Goal: Find specific page/section: Find specific page/section

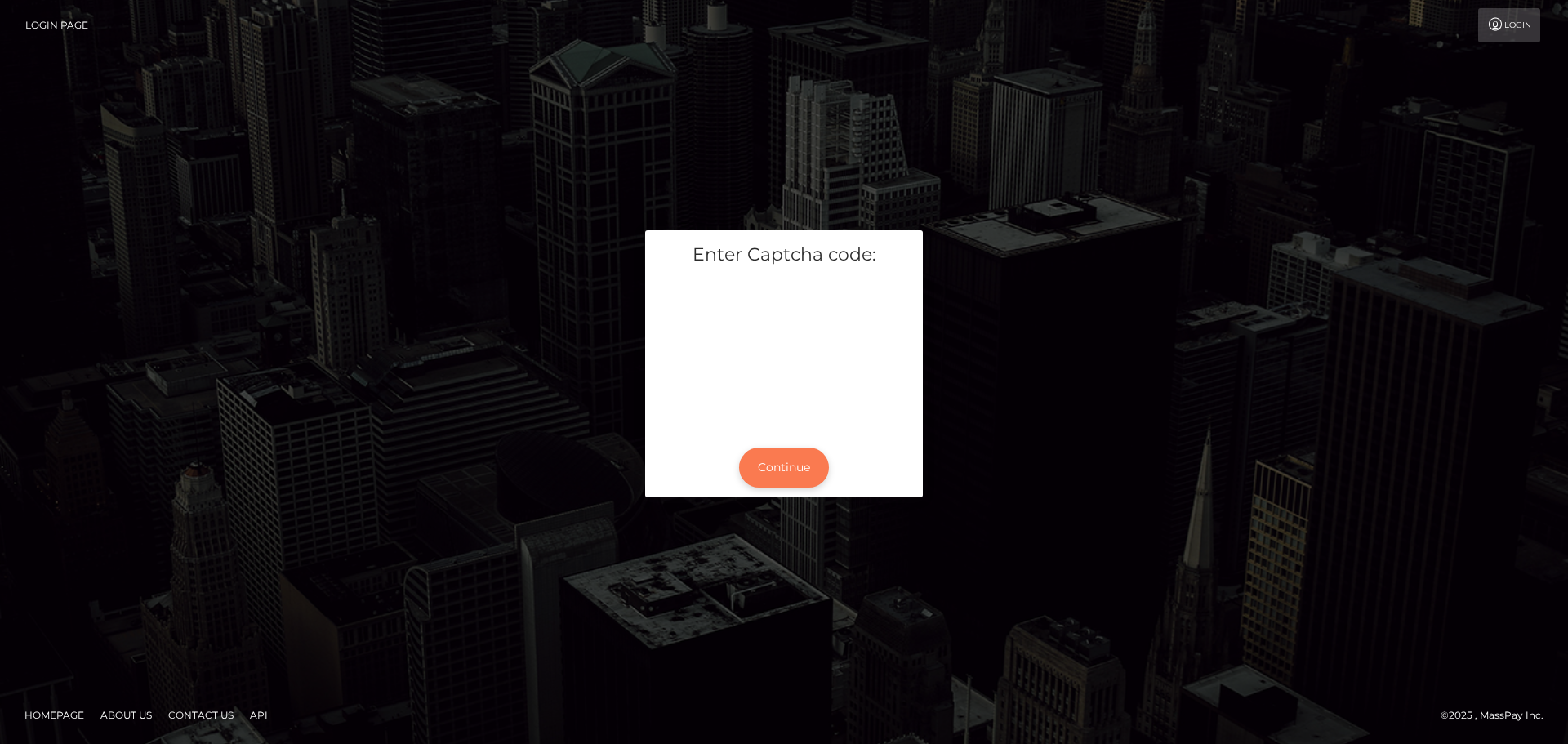
click at [800, 473] on button "Continue" at bounding box center [784, 467] width 90 height 40
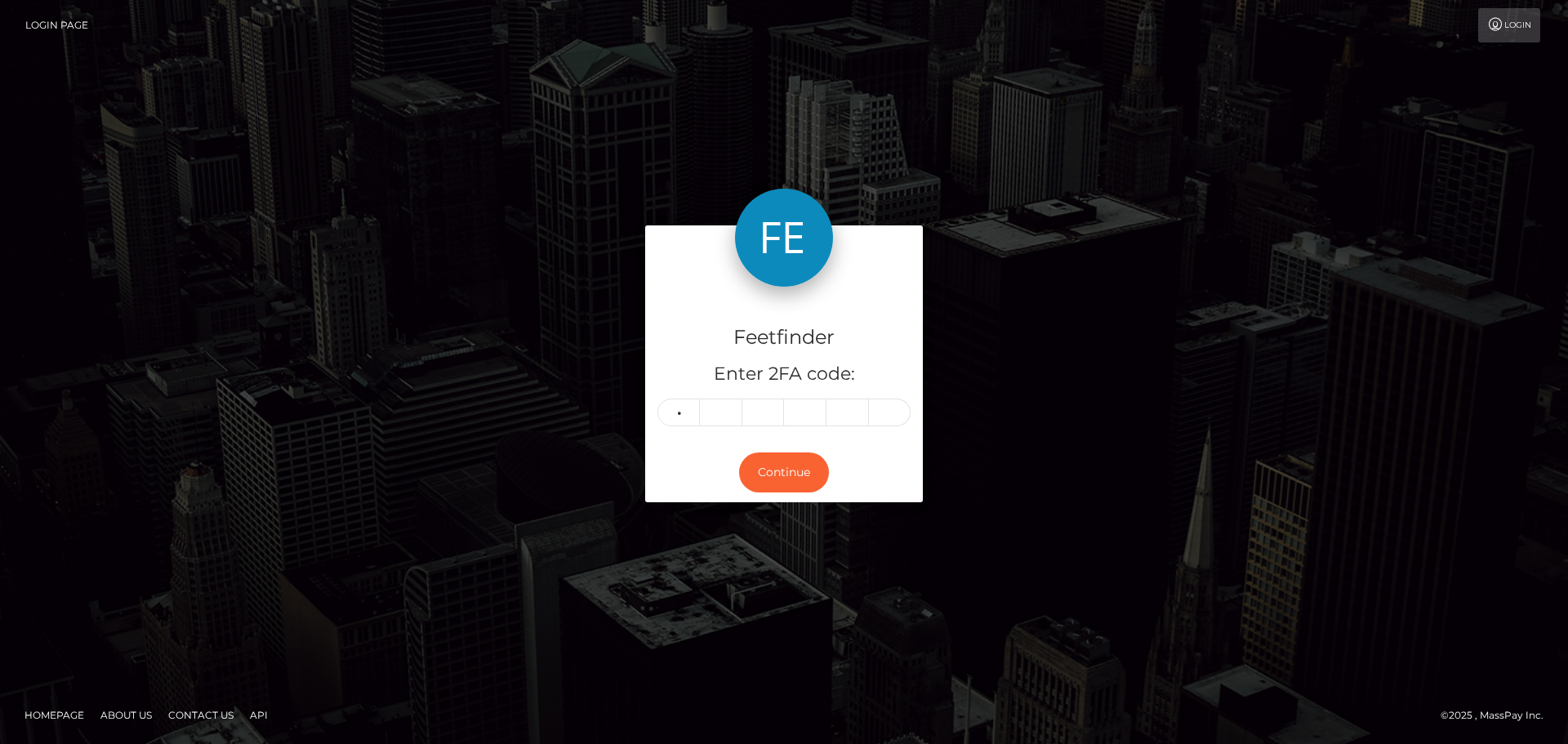
type input "7"
type input "1"
type input "2"
type input "0"
type input "3"
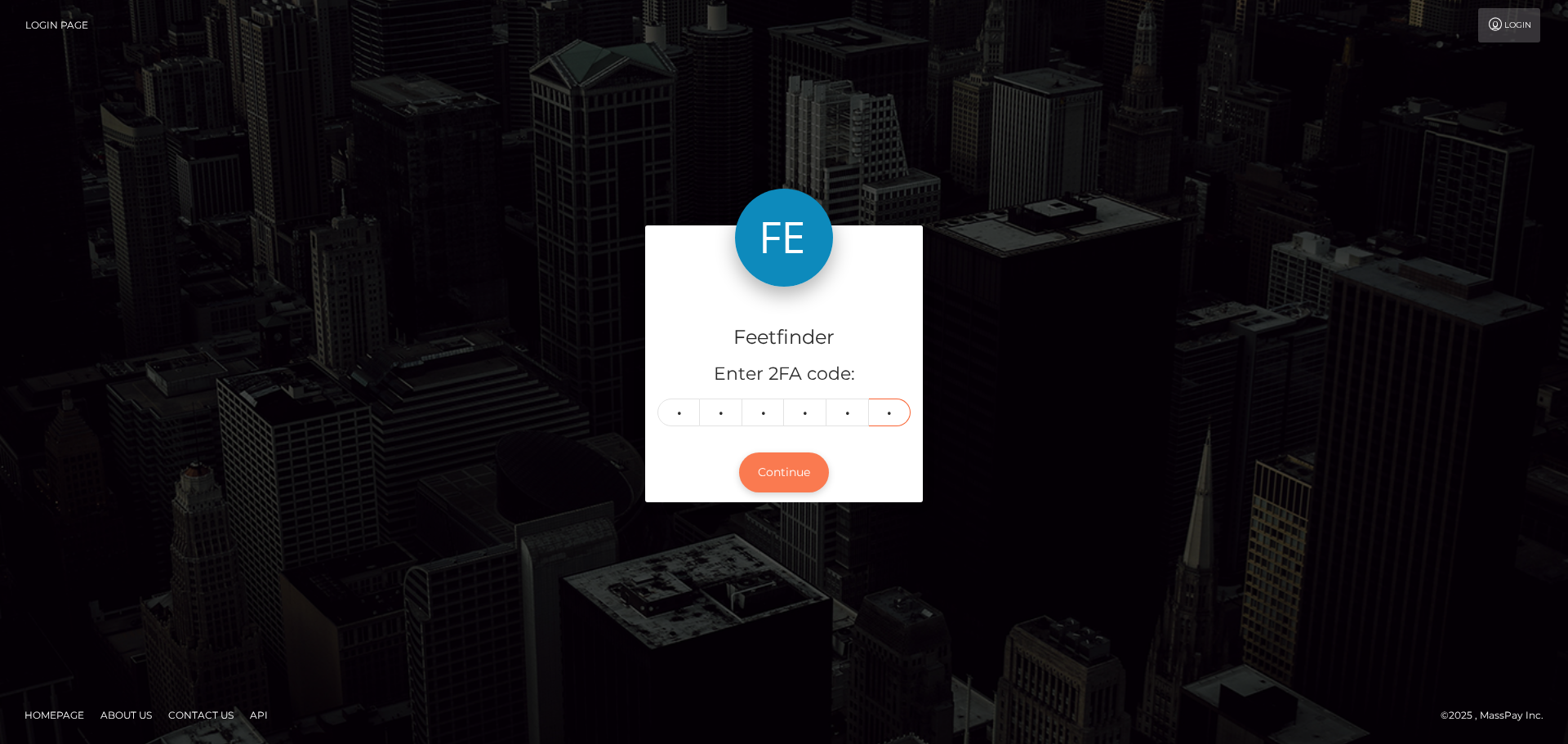
type input "1"
click at [785, 475] on button "Continue" at bounding box center [784, 473] width 90 height 40
click at [808, 477] on button "Continue" at bounding box center [784, 473] width 90 height 40
click at [800, 475] on button "Continue" at bounding box center [784, 473] width 90 height 40
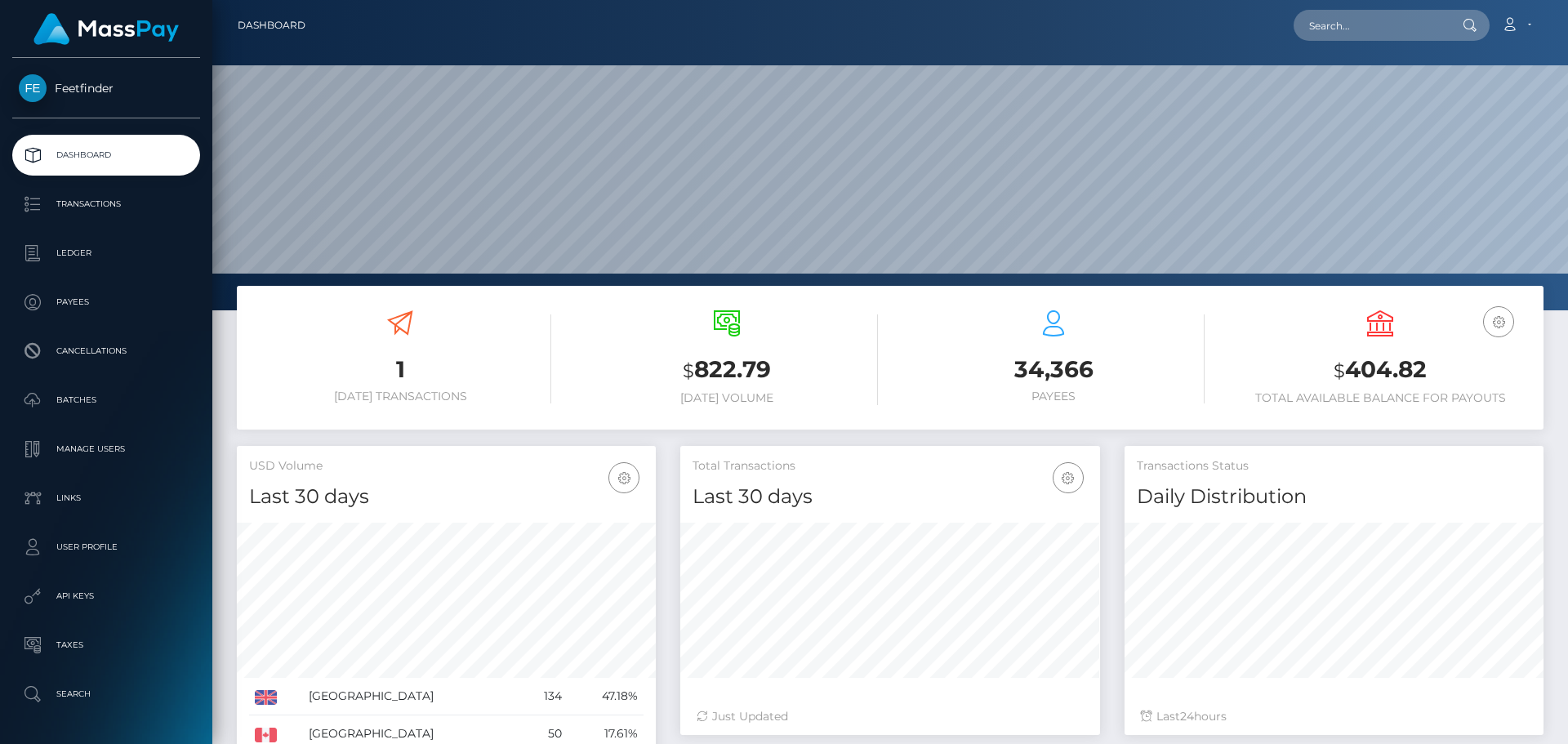
scroll to position [289, 419]
click at [1376, 27] on input "text" at bounding box center [1370, 25] width 153 height 31
paste input "[EMAIL_ADDRESS][DOMAIN_NAME]"
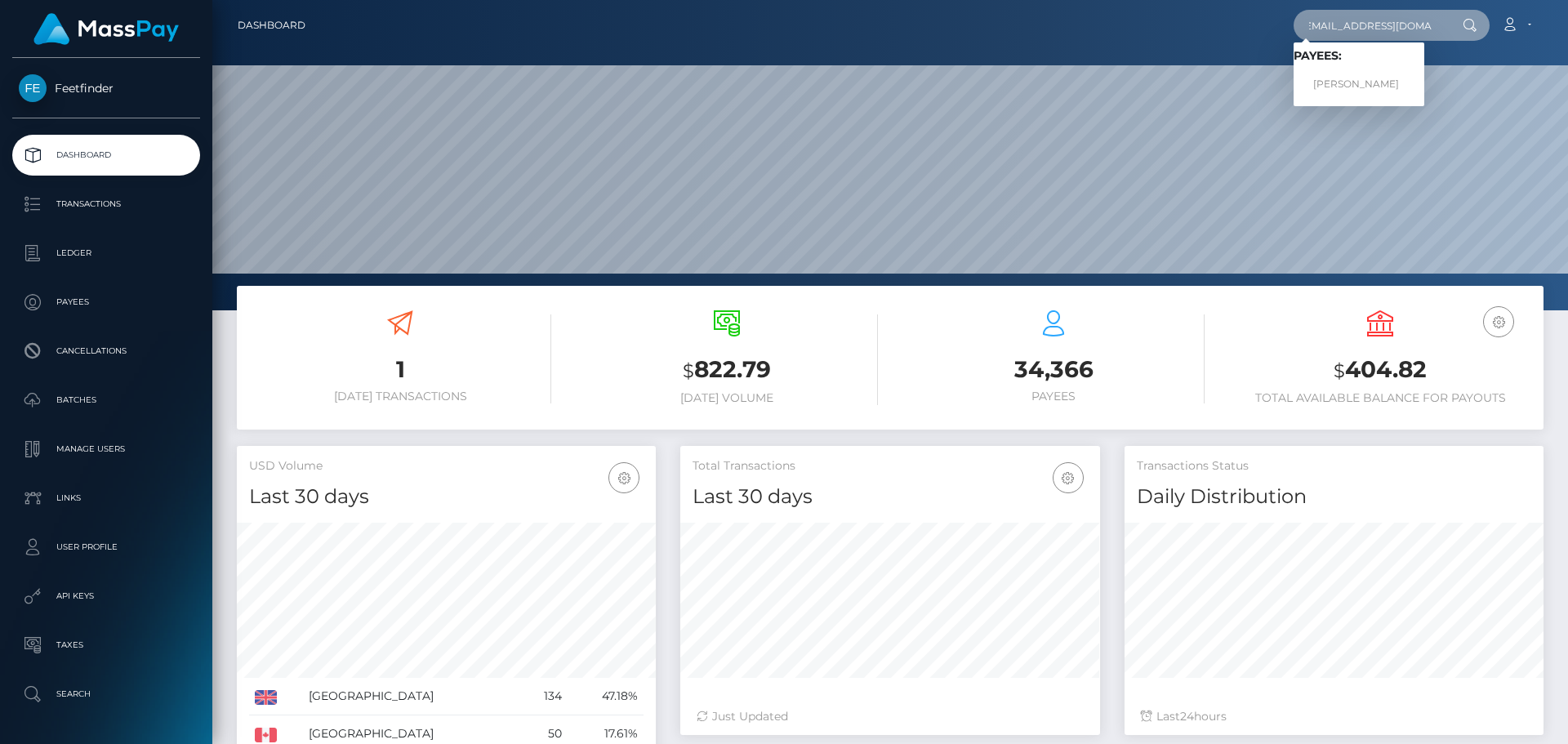
type input "[EMAIL_ADDRESS][DOMAIN_NAME]"
click at [1473, 28] on icon at bounding box center [1469, 25] width 14 height 13
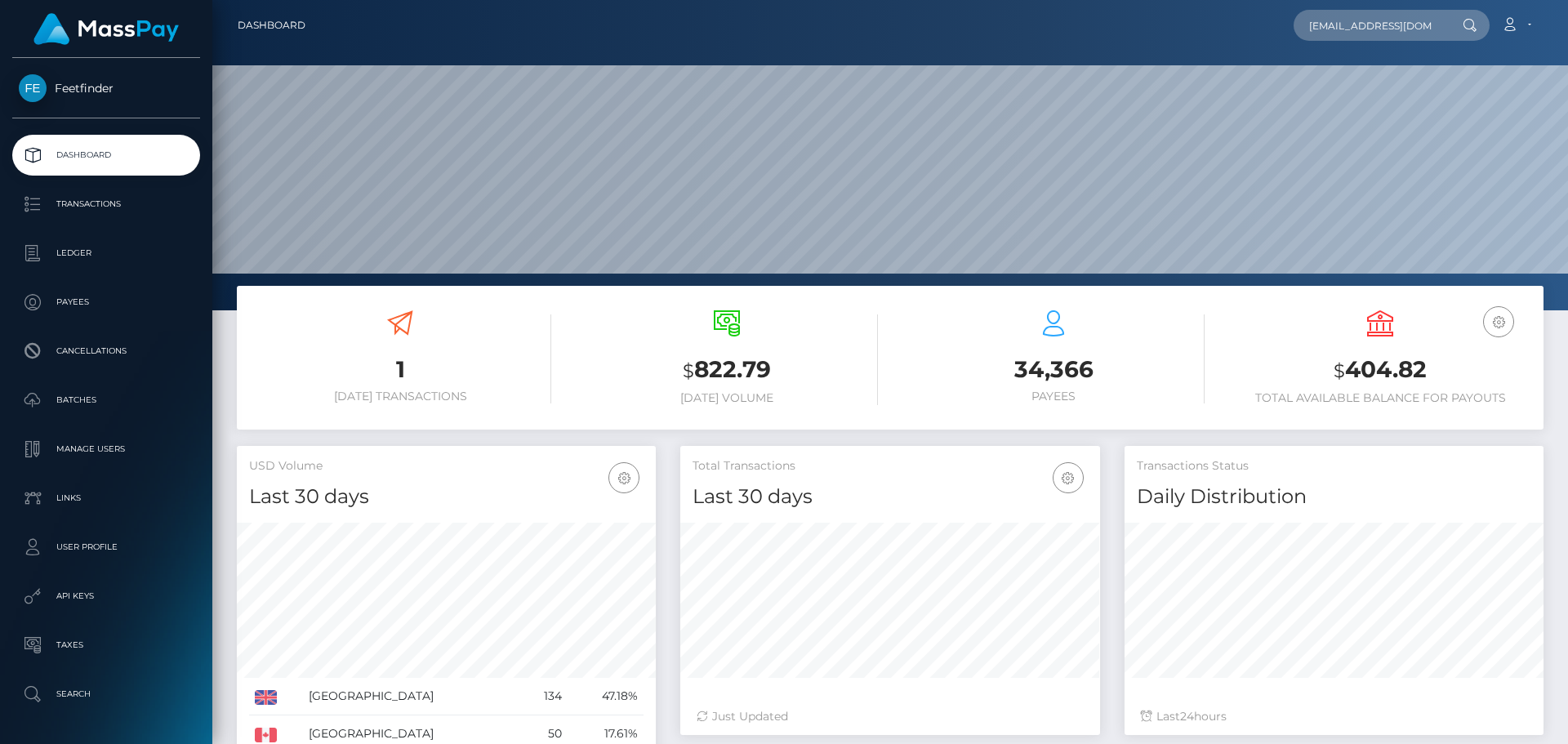
click at [1468, 22] on icon at bounding box center [1469, 25] width 14 height 13
click at [1475, 31] on icon at bounding box center [1469, 25] width 14 height 13
click at [1341, 5] on nav "Dashboard grimmjane32@gmail.com Loading... Loading... Payees: Louison Buisson A…" at bounding box center [889, 25] width 1355 height 51
click at [1353, 43] on nav "Dashboard grimmjane32@gmail.com Loading... Loading... Payees: Louison Buisson A…" at bounding box center [889, 25] width 1355 height 51
click at [1357, 38] on input "grimmjane32@gmail.com" at bounding box center [1370, 25] width 153 height 31
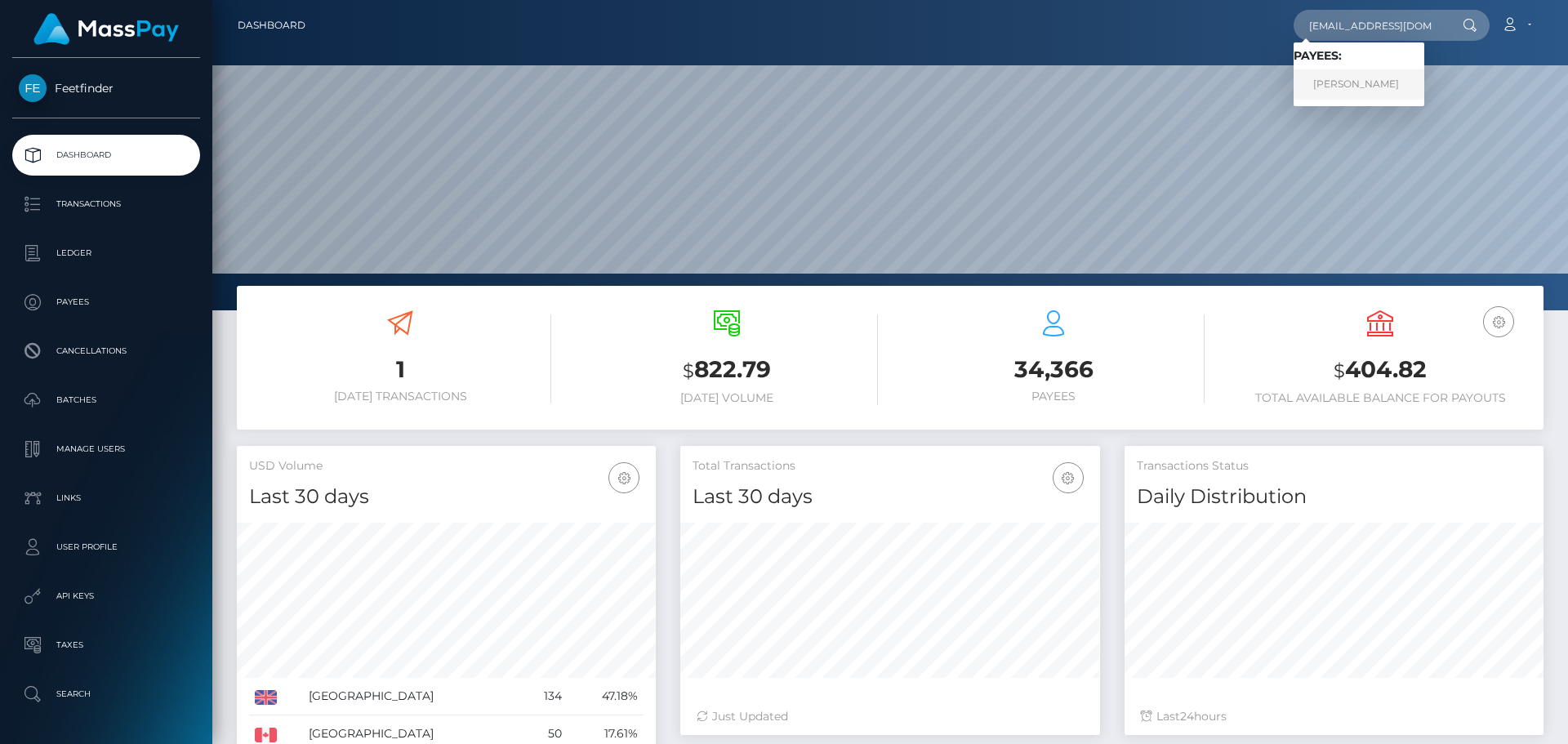
click at [1348, 90] on link "Louison Buisson" at bounding box center [1358, 85] width 131 height 31
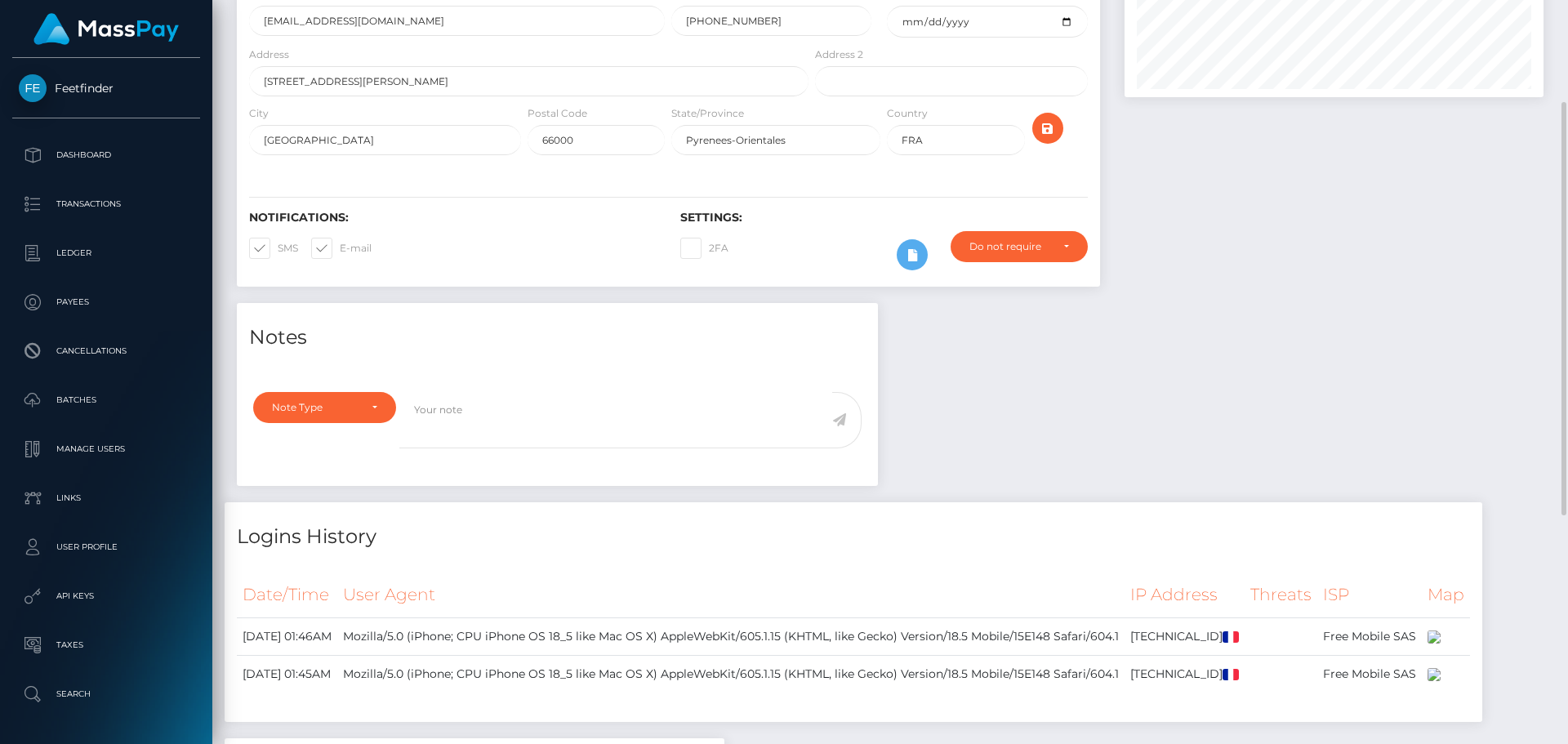
scroll to position [48, 0]
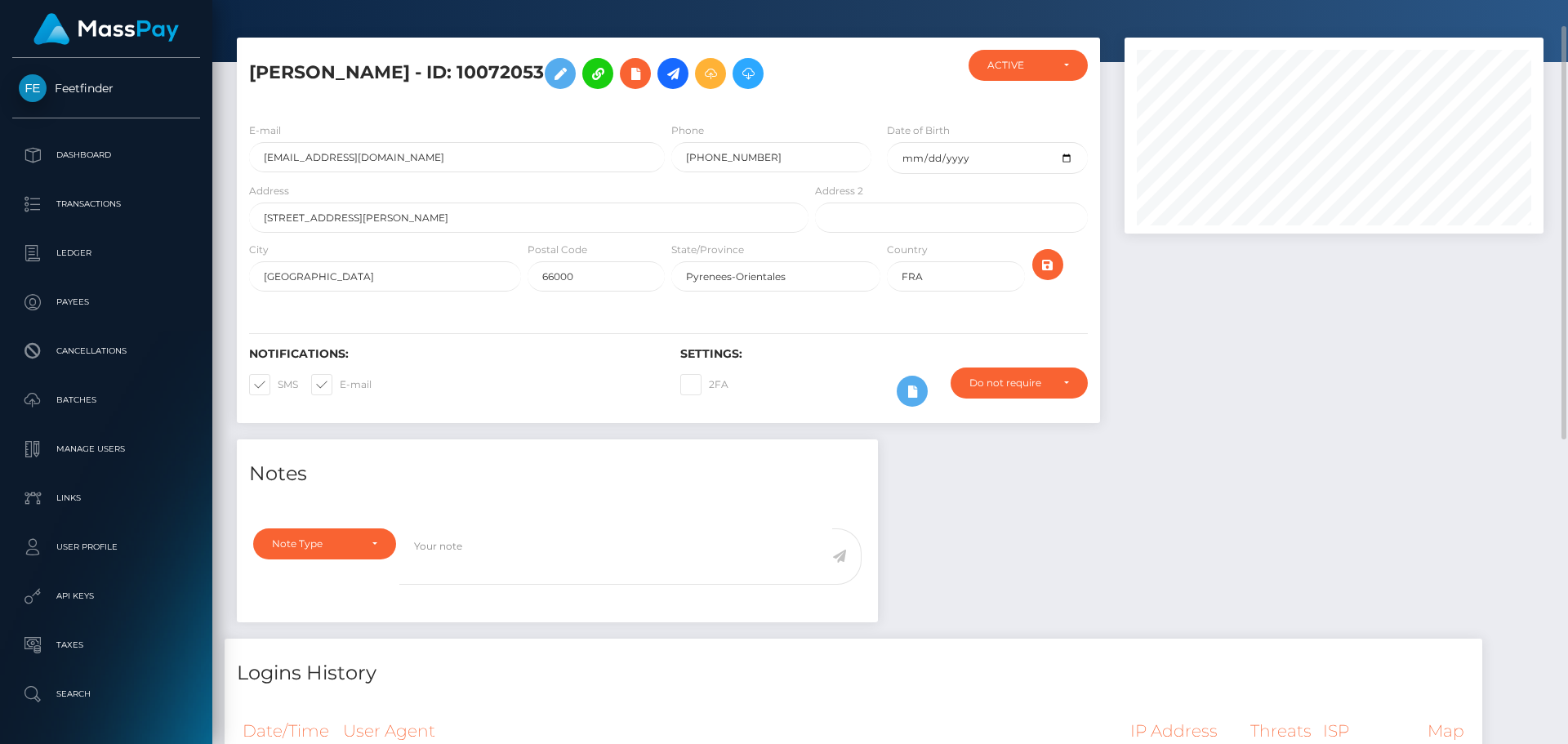
click at [1199, 397] on div at bounding box center [1334, 239] width 444 height 402
click at [1068, 71] on div "ACTIVE" at bounding box center [1028, 65] width 82 height 13
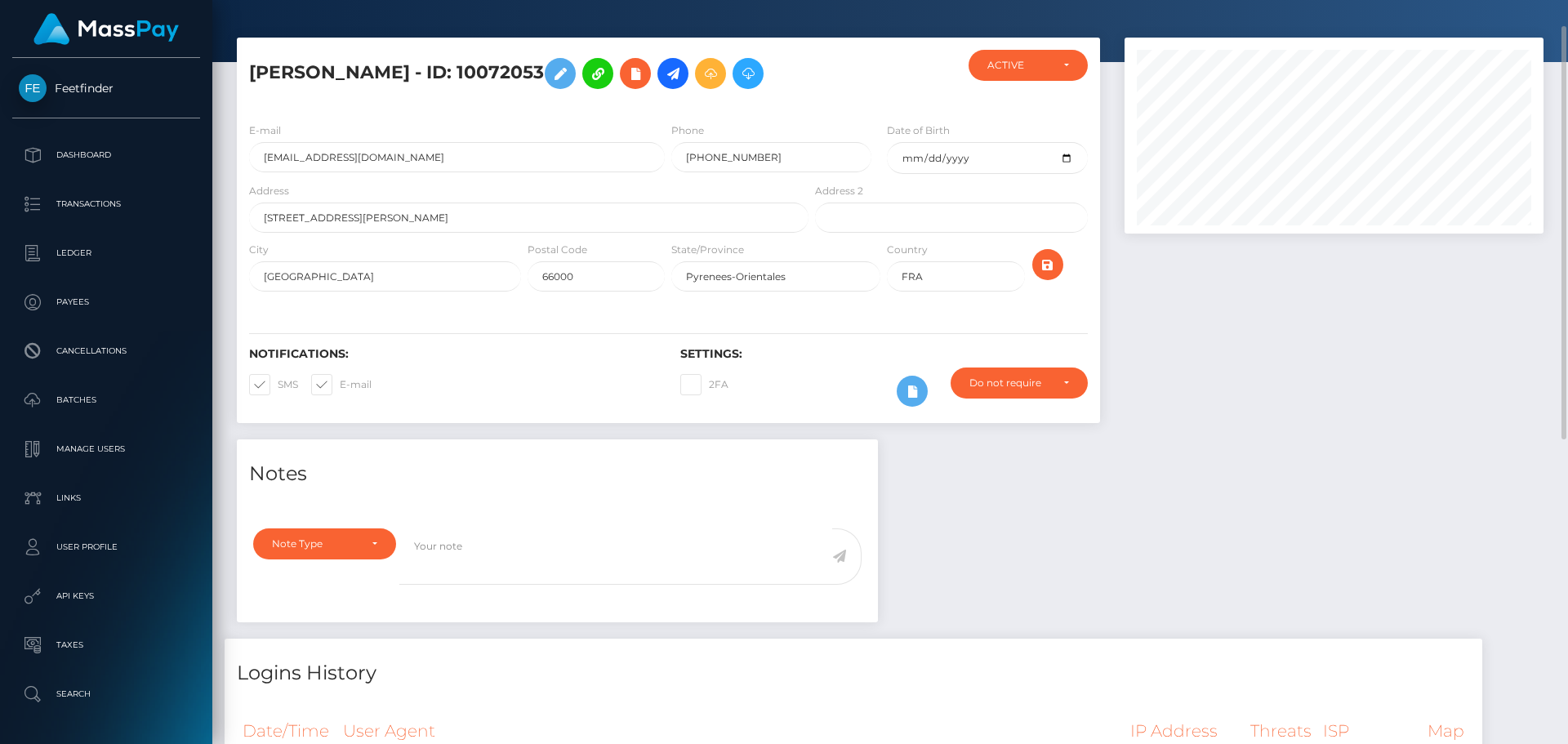
click at [1307, 425] on div at bounding box center [1334, 239] width 444 height 402
